Goal: Check status: Check status

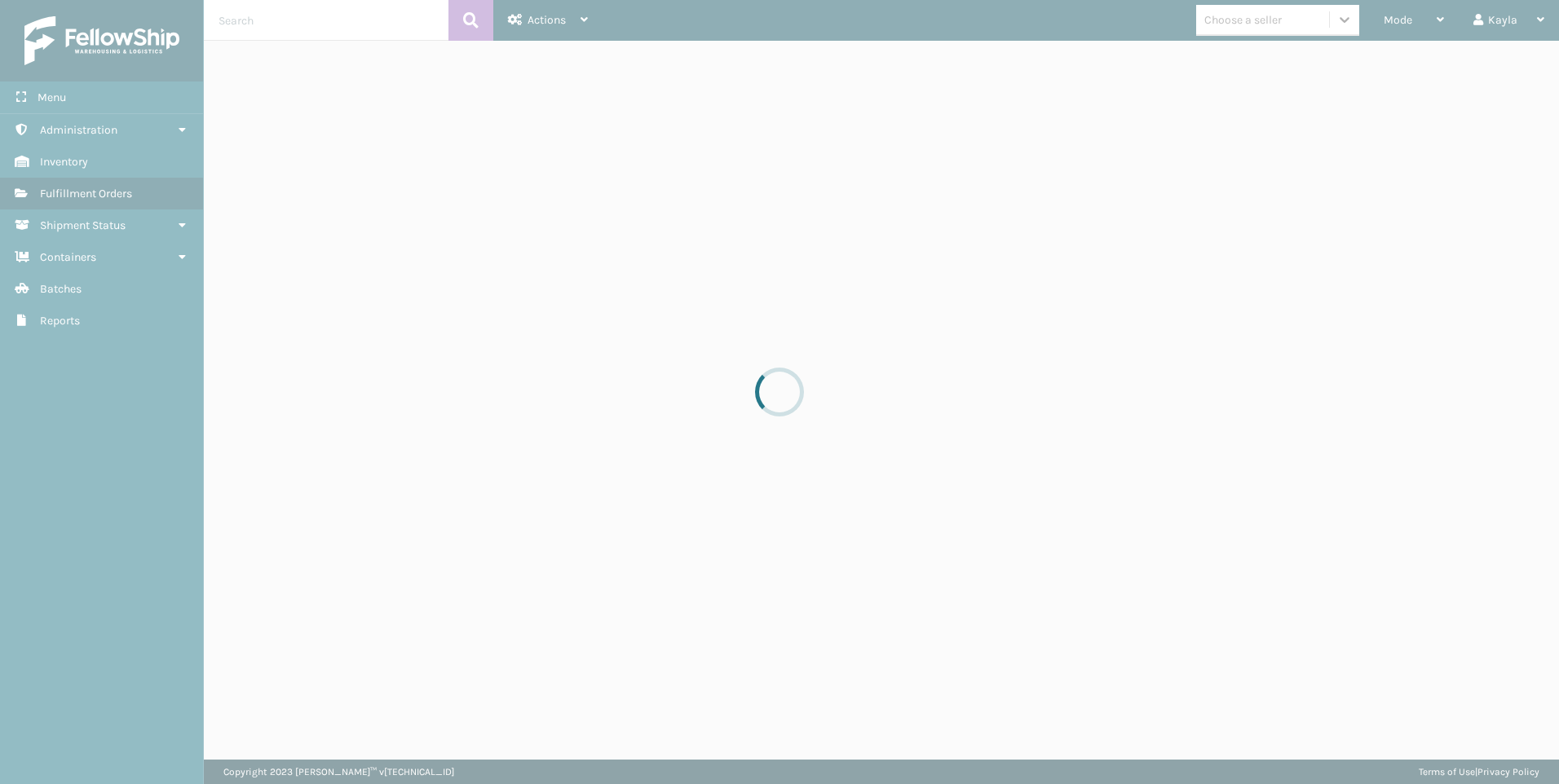
click at [1264, 28] on div "Choose a seller" at bounding box center [1262, 20] width 133 height 27
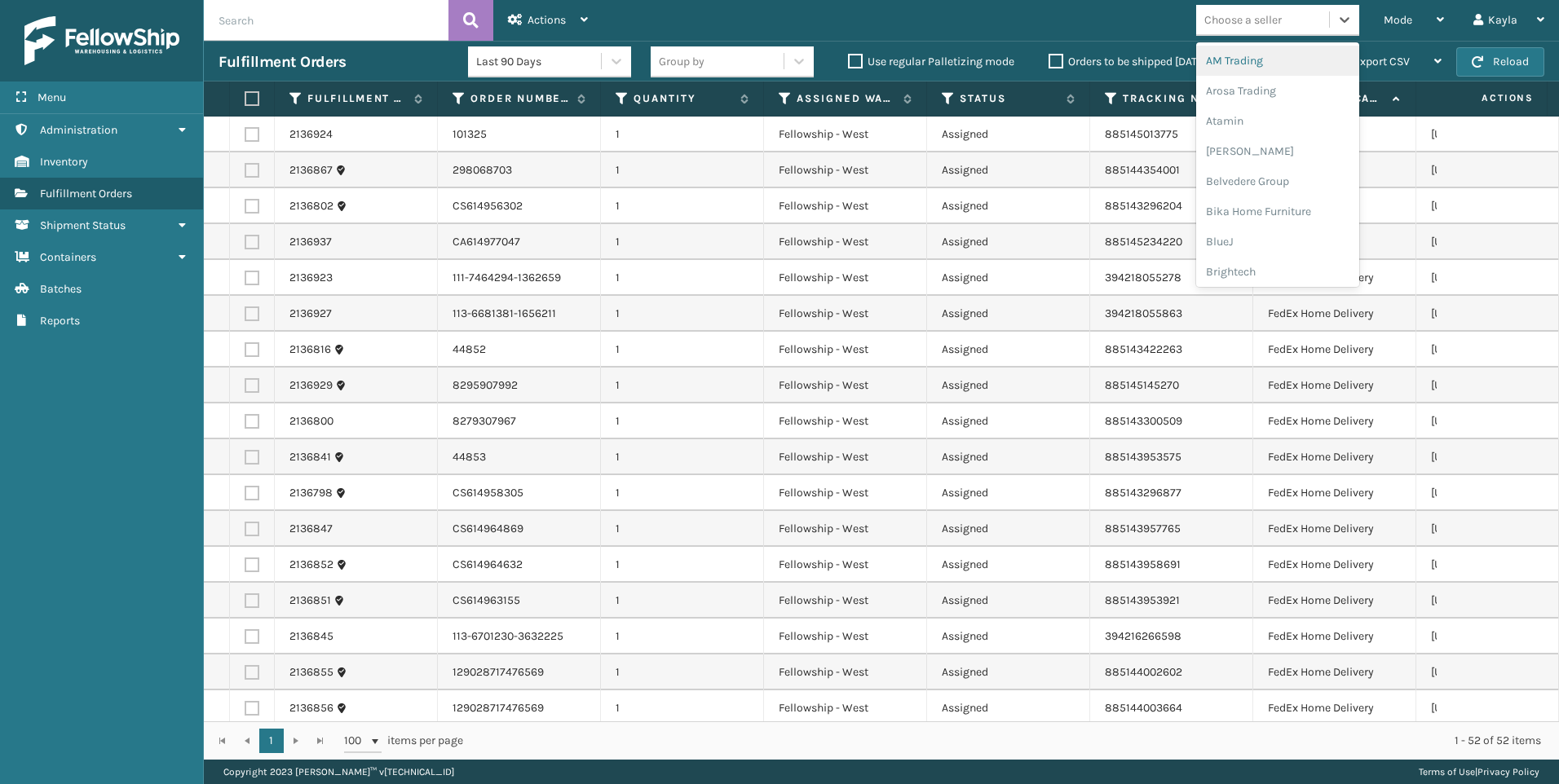
click at [1268, 27] on div "Choose a seller" at bounding box center [1243, 20] width 78 height 17
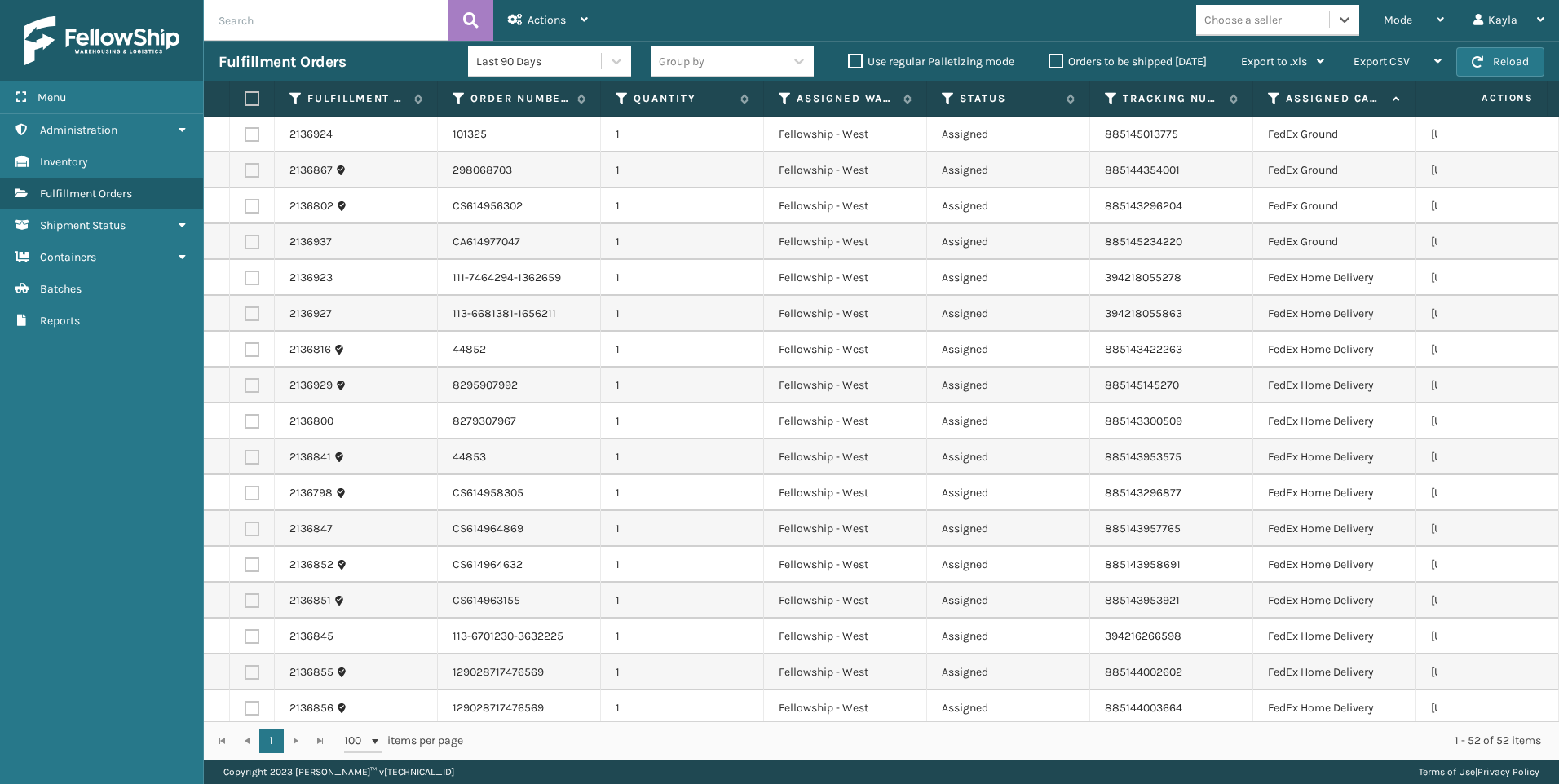
click at [1268, 27] on div "Choose a seller" at bounding box center [1243, 20] width 78 height 17
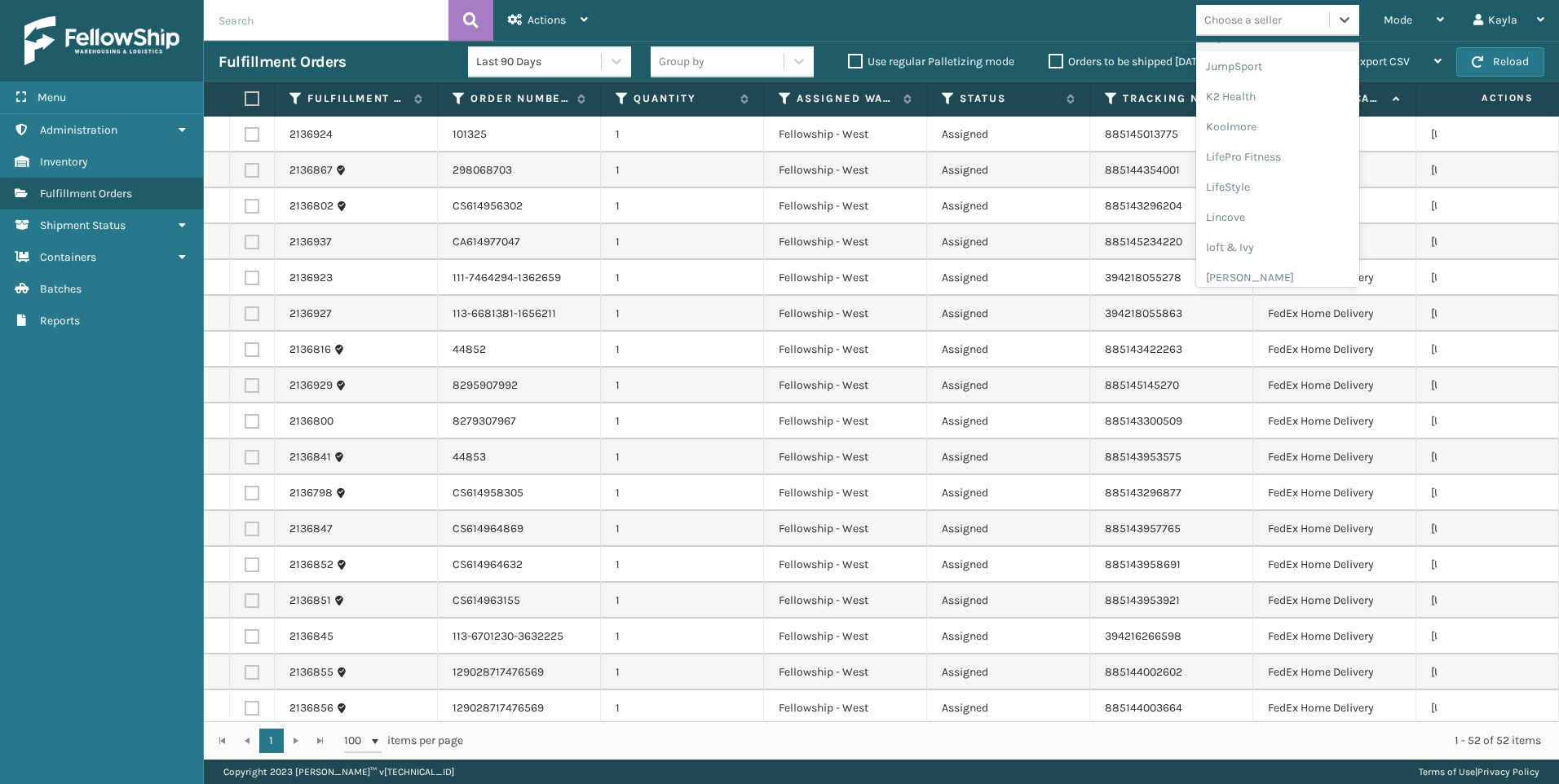
scroll to position [516, 0]
click at [1249, 111] on div "Koolmore" at bounding box center [1278, 117] width 163 height 30
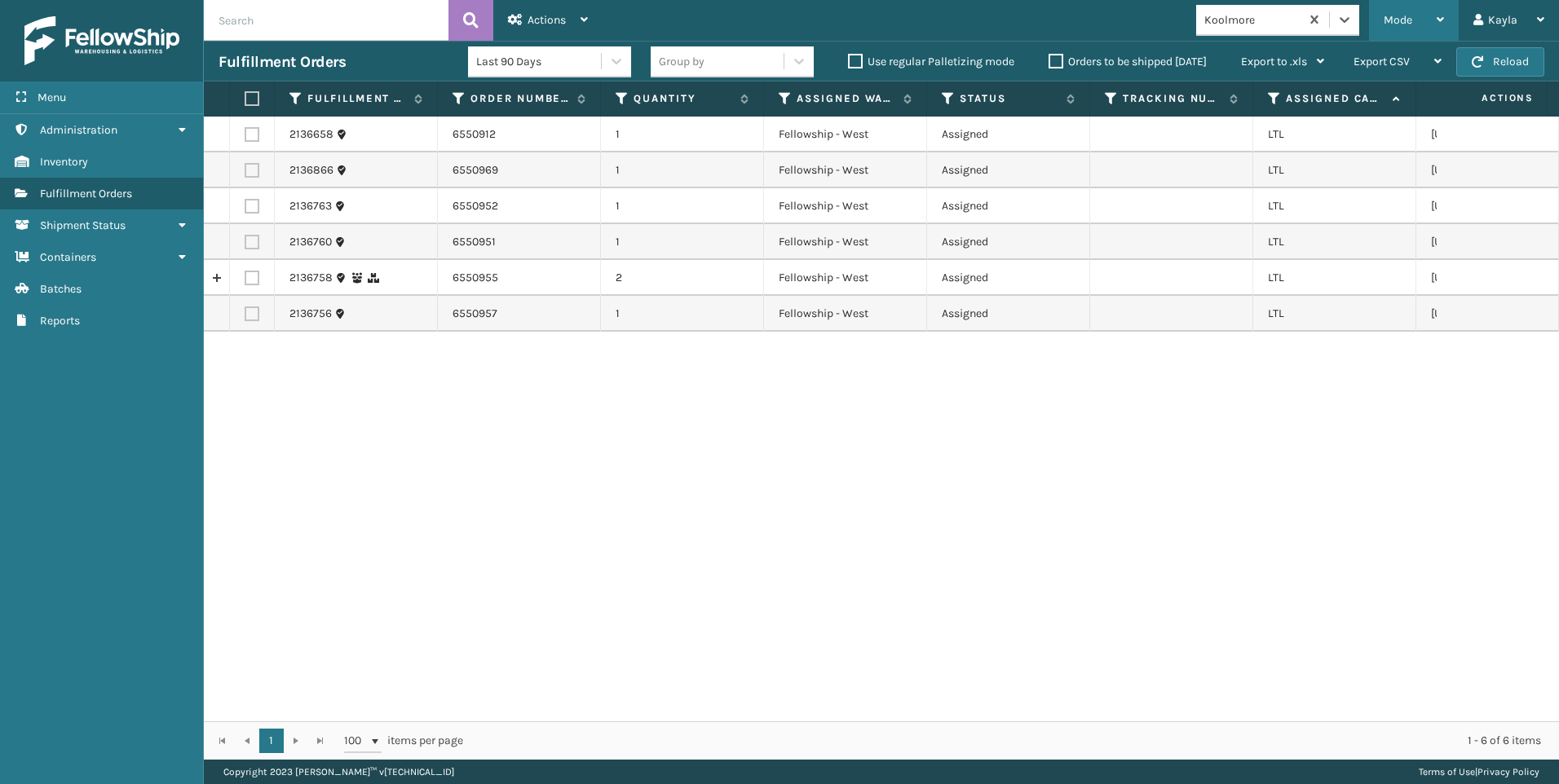
click at [1416, 25] on div "Mode" at bounding box center [1414, 21] width 61 height 41
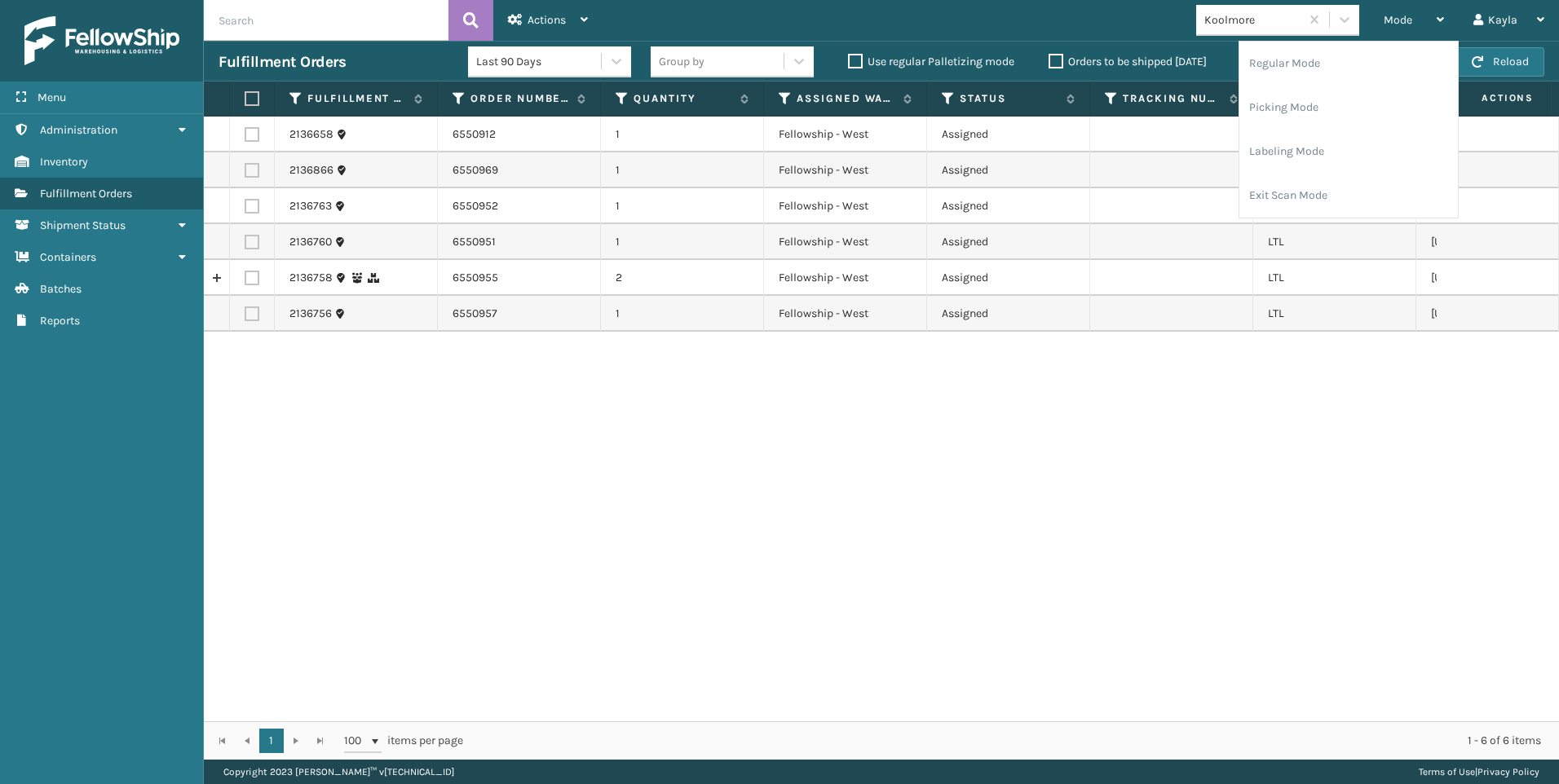
click at [1210, 29] on div "Koolmore" at bounding box center [1248, 20] width 103 height 27
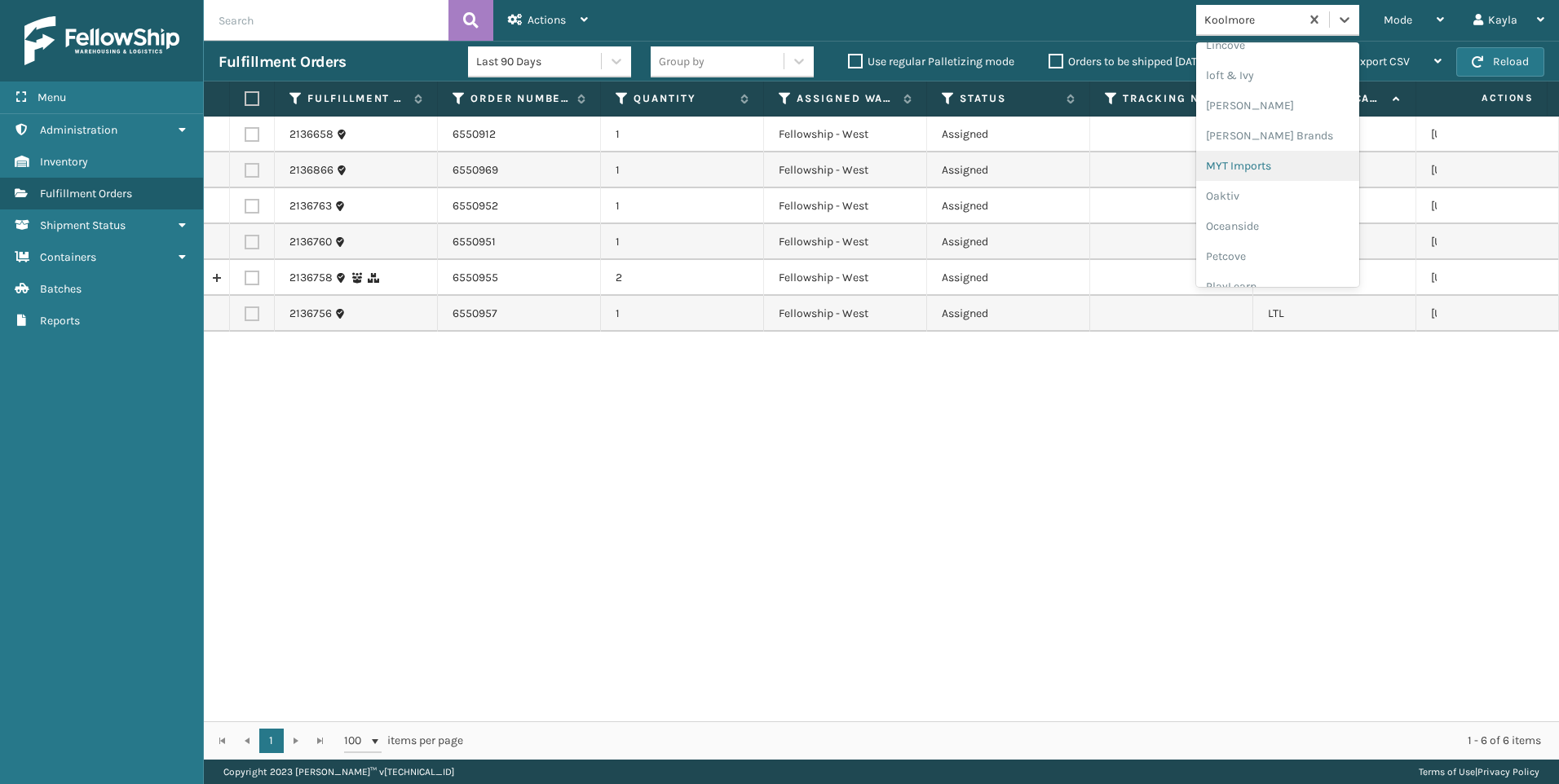
scroll to position [818, 0]
click at [1259, 242] on div "SleepGeekz" at bounding box center [1278, 238] width 163 height 30
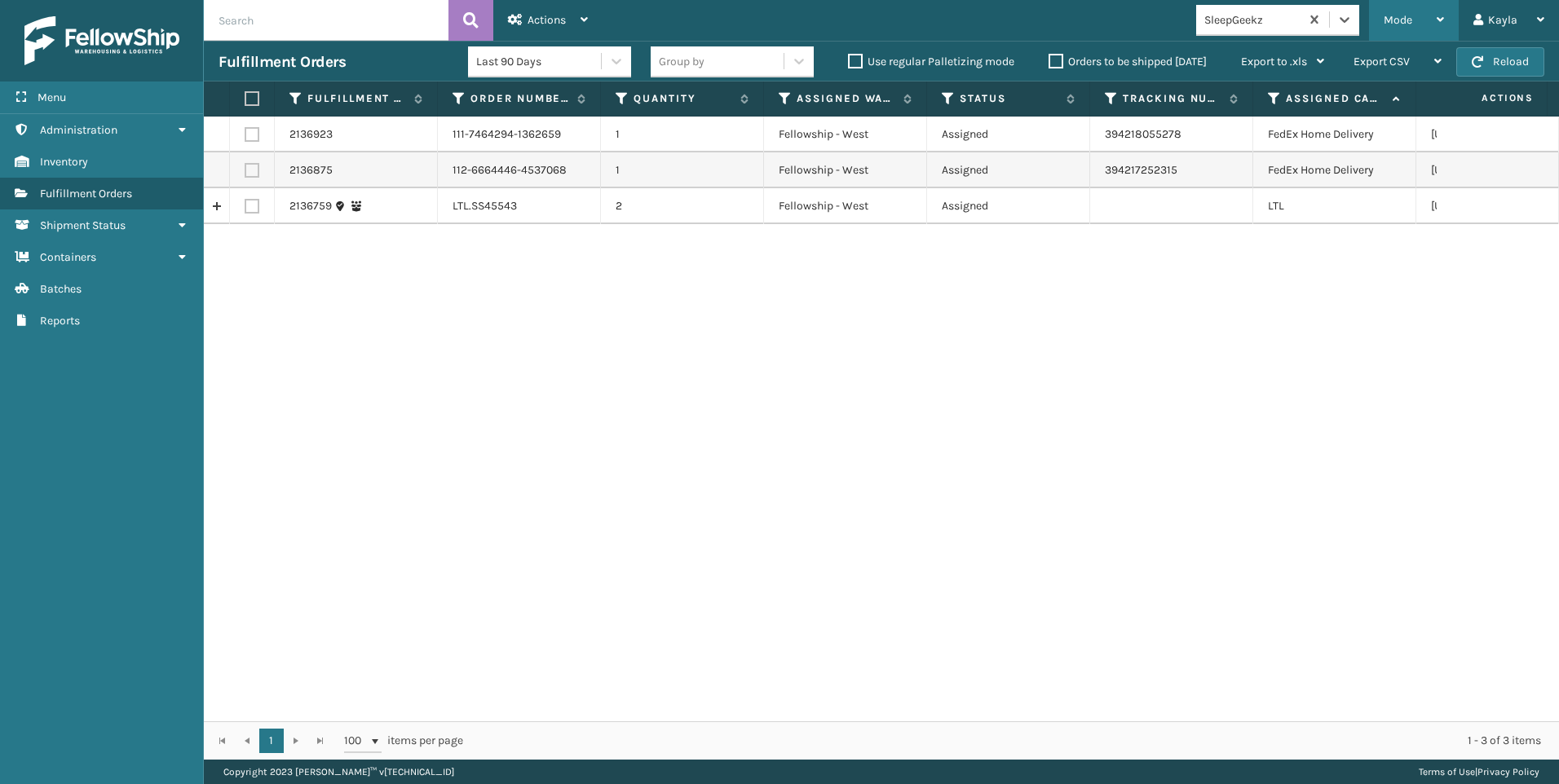
click at [1423, 21] on div "Mode" at bounding box center [1414, 21] width 61 height 41
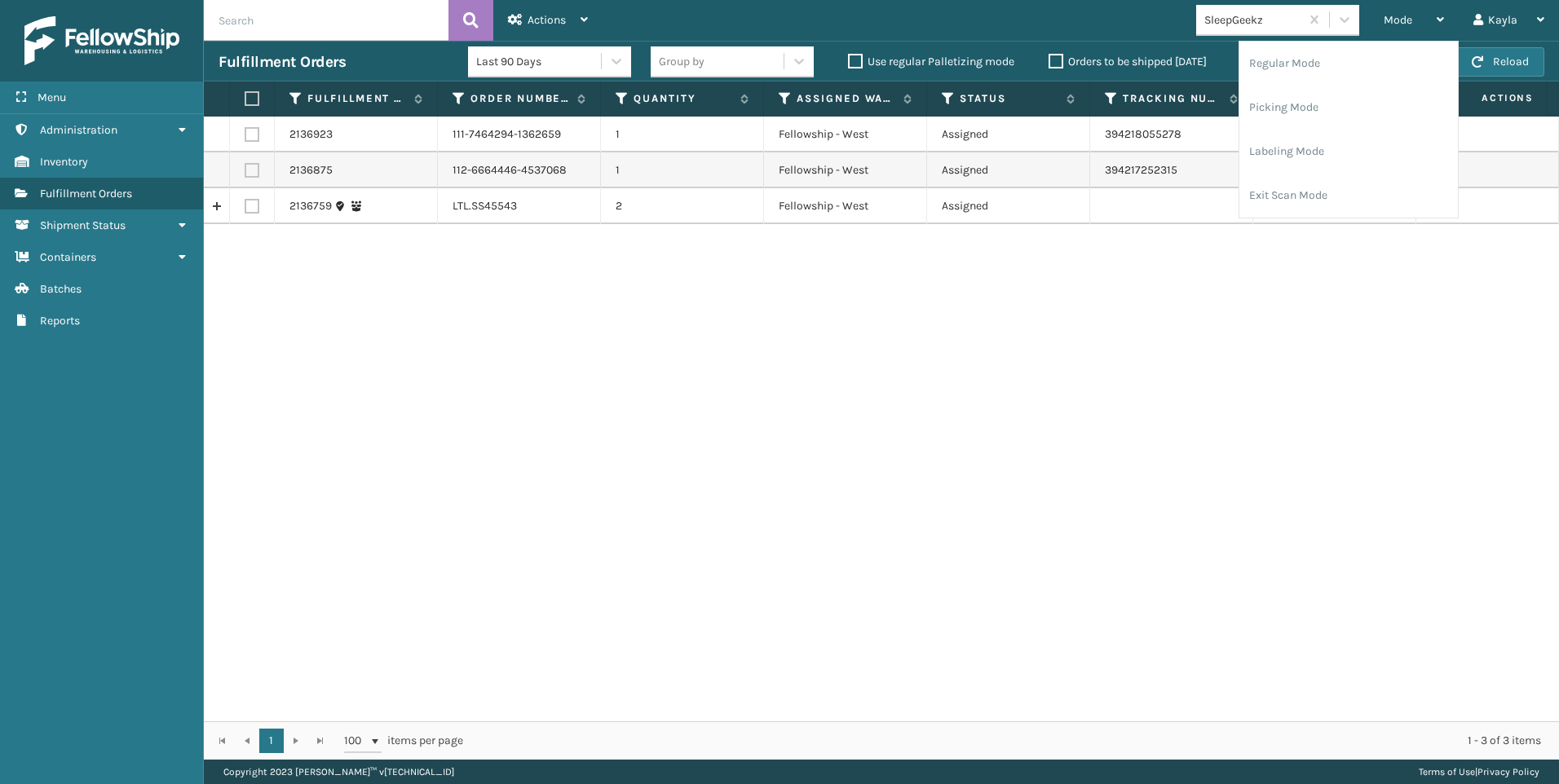
click at [677, 256] on div "2136923 111-7464294-1362659 1 Fellowship - West Assigned 394218055278 FedEx Hom…" at bounding box center [881, 419] width 1355 height 605
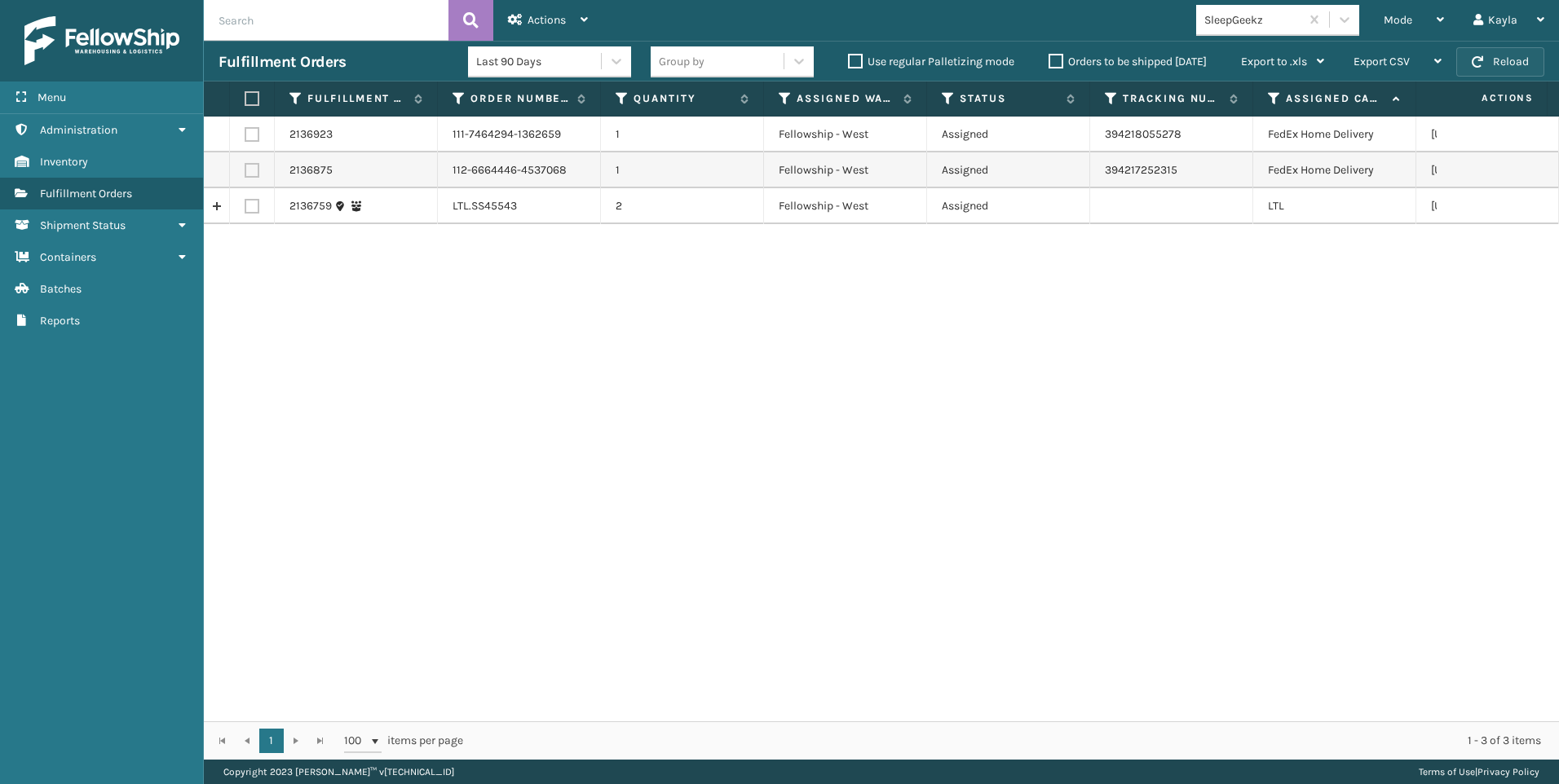
click at [1497, 55] on button "Reload" at bounding box center [1500, 62] width 88 height 29
